Goal: Information Seeking & Learning: Learn about a topic

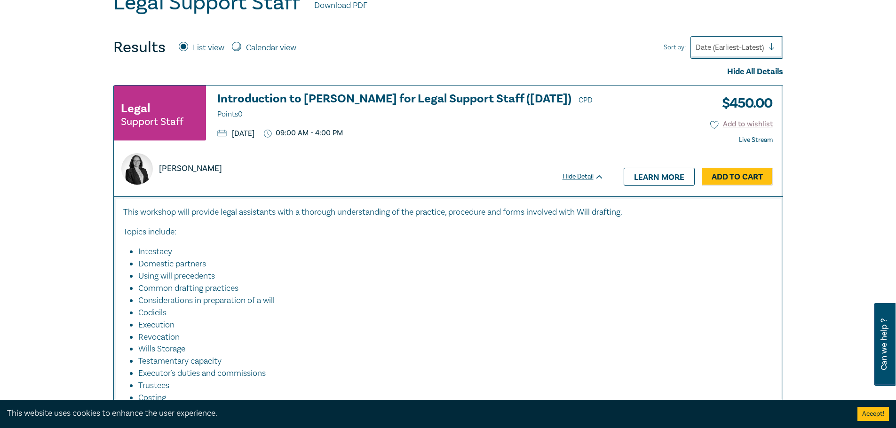
scroll to position [282, 0]
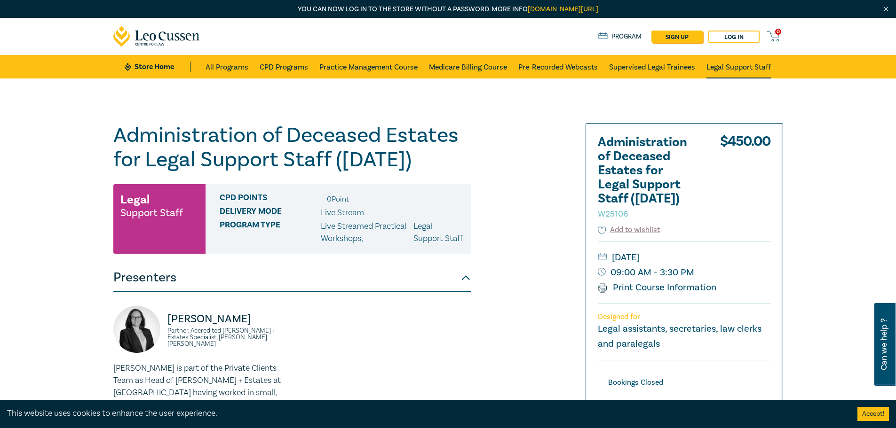
click at [748, 63] on link "Legal Support Staff" at bounding box center [738, 67] width 65 height 24
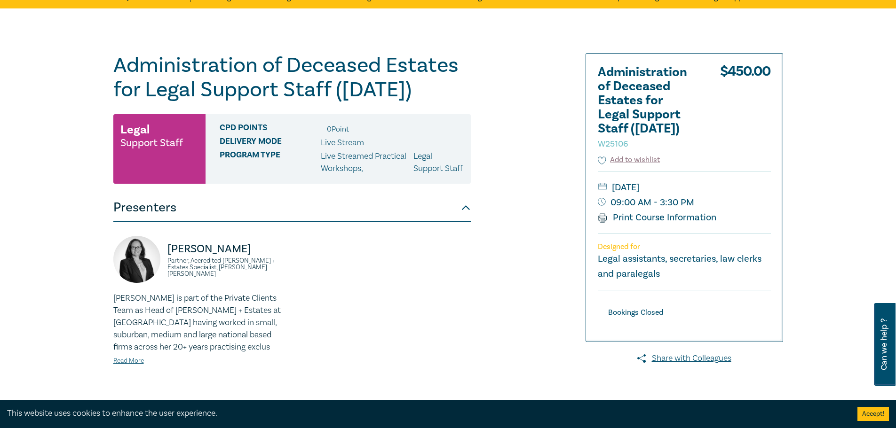
scroll to position [47, 0]
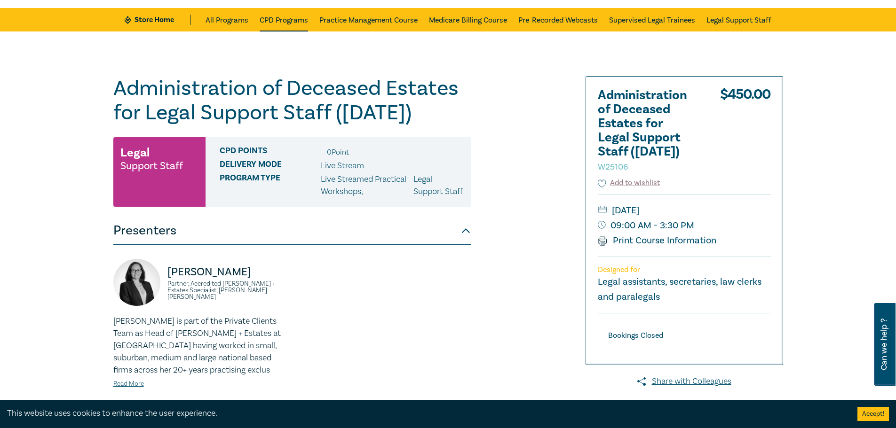
click at [266, 29] on link "CPD Programs" at bounding box center [284, 20] width 48 height 24
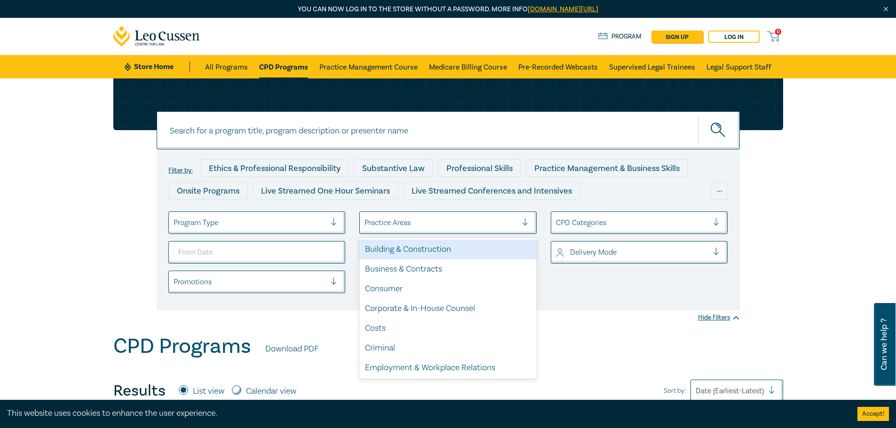
click at [400, 223] on div at bounding box center [440, 223] width 153 height 12
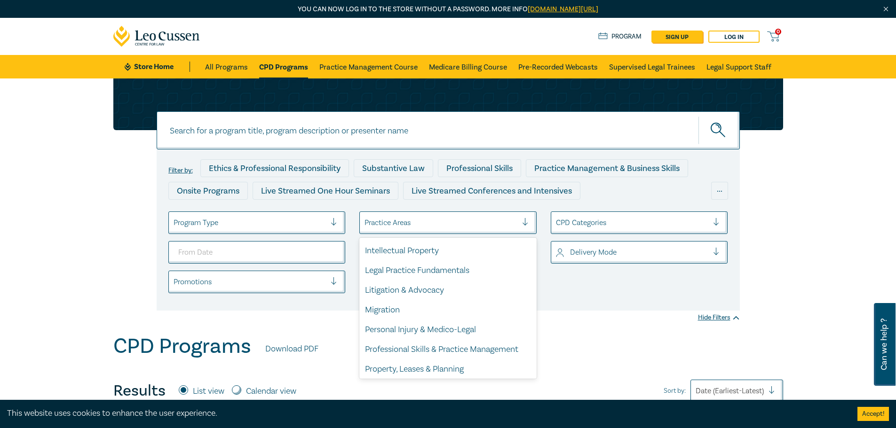
scroll to position [276, 0]
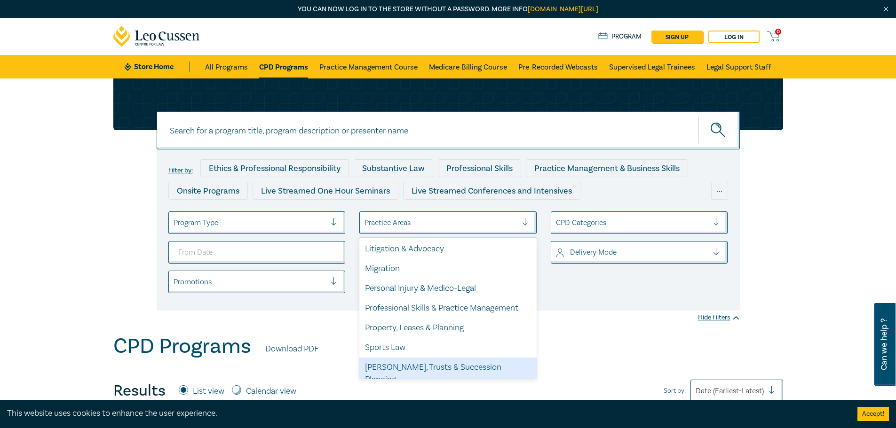
click at [412, 370] on div "[PERSON_NAME], Trusts & Succession Planning" at bounding box center [447, 374] width 177 height 32
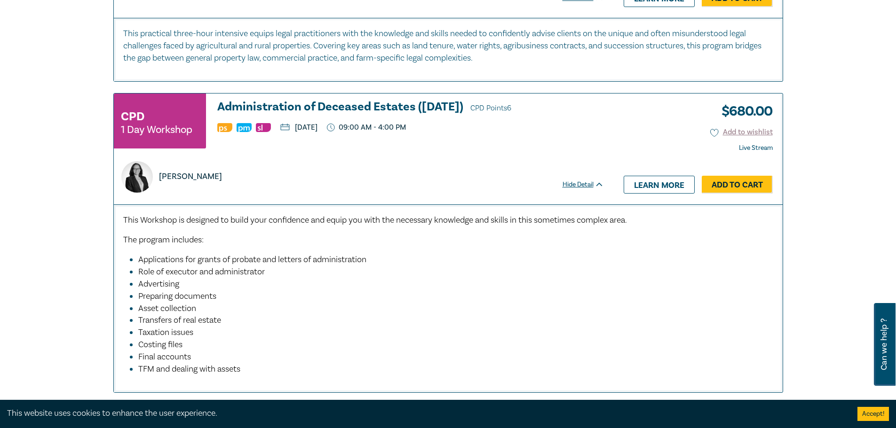
scroll to position [3150, 0]
